Goal: Contribute content: Contribute content

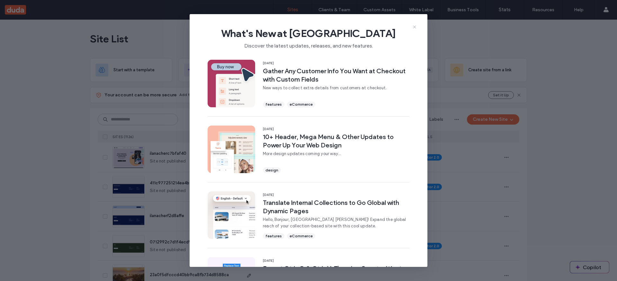
click at [416, 29] on icon at bounding box center [414, 26] width 5 height 5
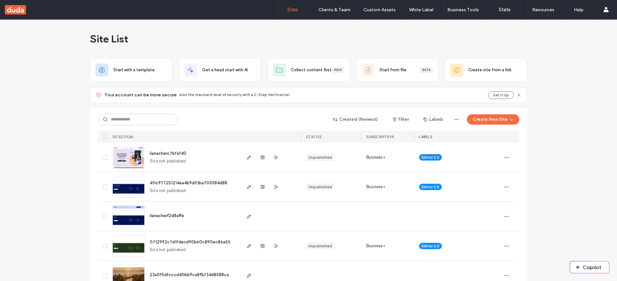
click at [130, 158] on img at bounding box center [129, 169] width 32 height 44
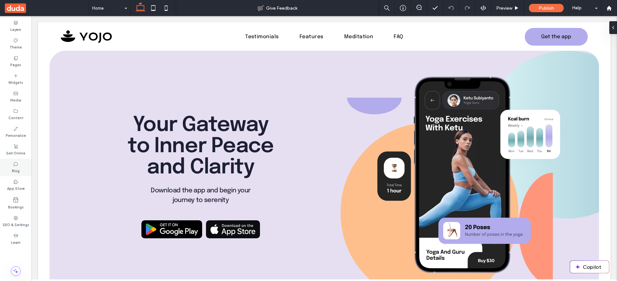
click at [19, 174] on div "Blog" at bounding box center [16, 168] width 32 height 18
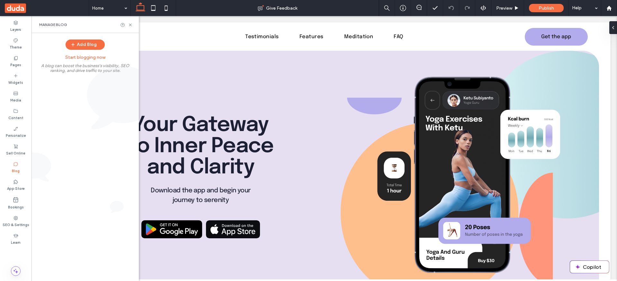
click at [94, 50] on div "Add Blog Start blogging now A blog can boost the business's visibility, SEO ran…" at bounding box center [85, 54] width 107 height 43
click at [95, 48] on button "Add Blog" at bounding box center [85, 45] width 39 height 10
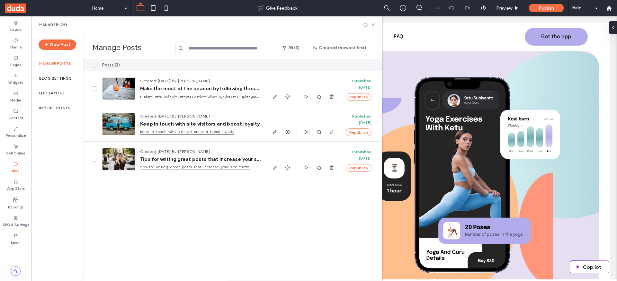
click at [274, 97] on icon "button" at bounding box center [274, 96] width 5 height 5
click at [0, 0] on div at bounding box center [0, 0] width 0 height 0
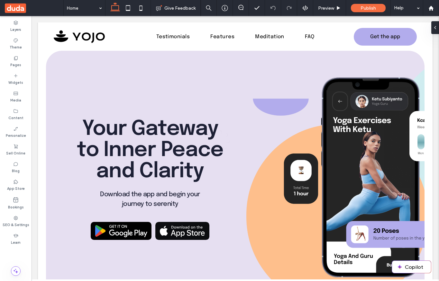
click at [18, 167] on div at bounding box center [219, 140] width 439 height 281
click at [13, 169] on label "Blog" at bounding box center [16, 170] width 8 height 7
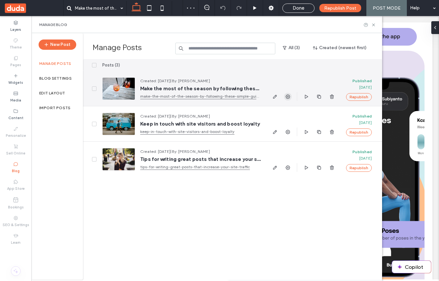
click at [288, 99] on icon "button" at bounding box center [287, 96] width 5 height 5
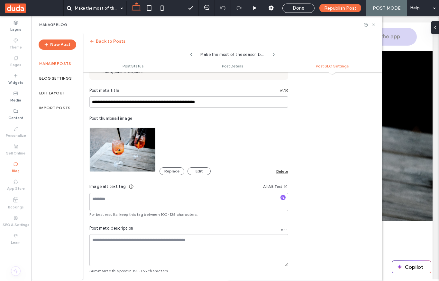
scroll to position [333, 0]
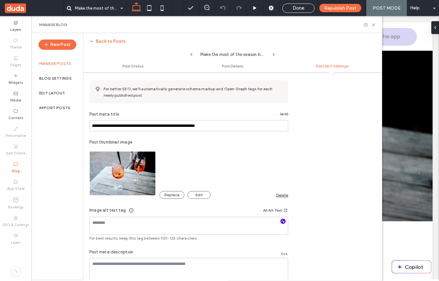
click at [281, 222] on icon "button" at bounding box center [283, 221] width 5 height 5
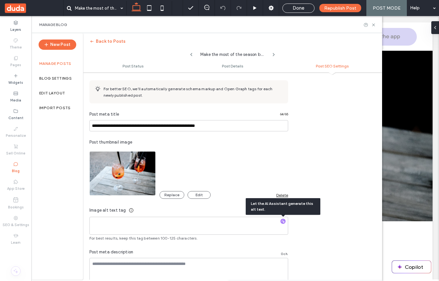
type textarea "**********"
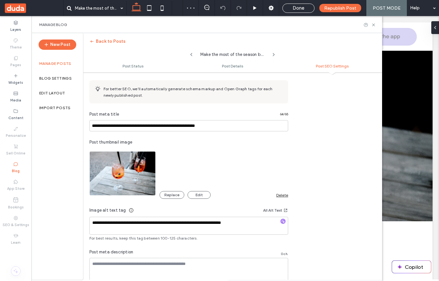
scroll to position [0, 0]
